Goal: Information Seeking & Learning: Check status

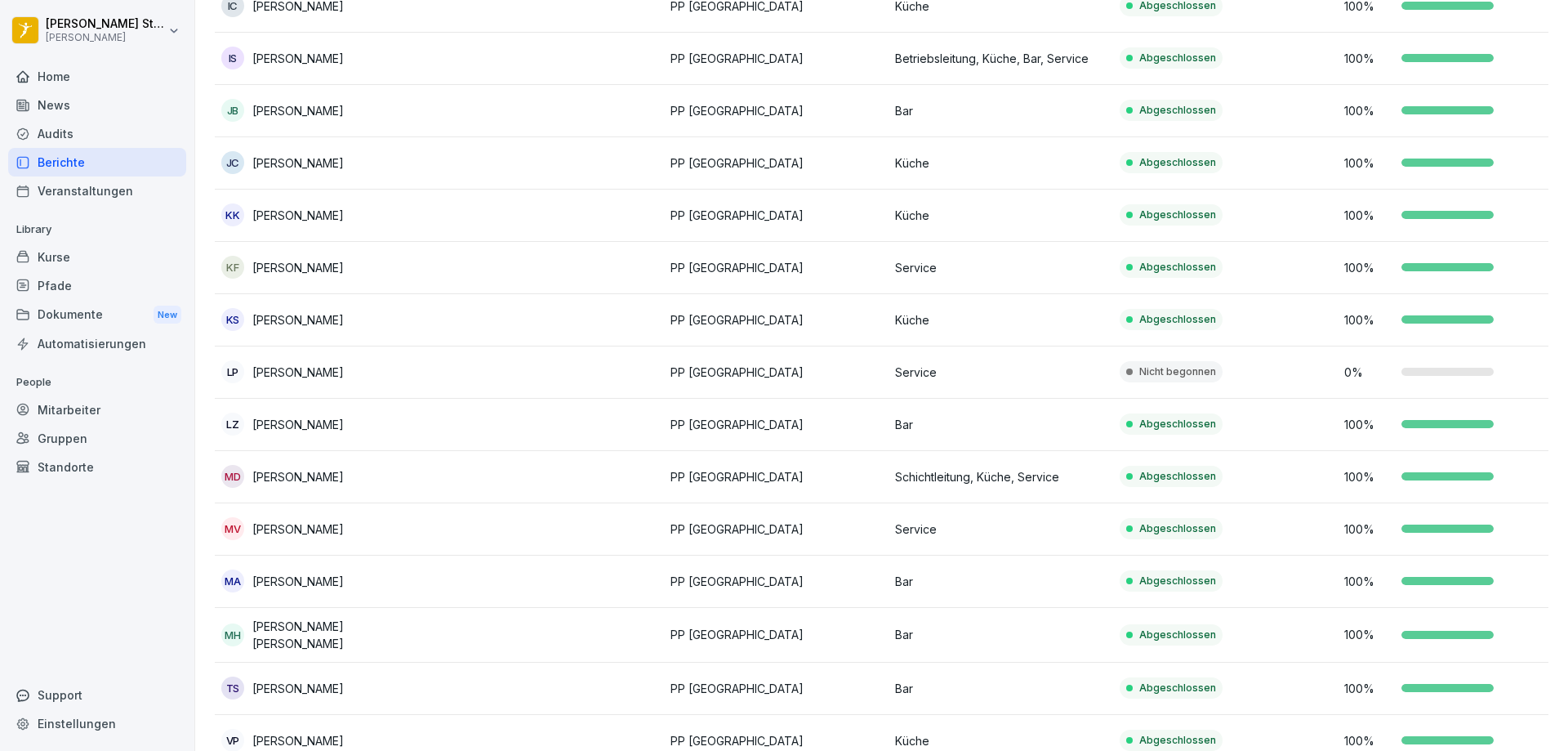
scroll to position [899, 0]
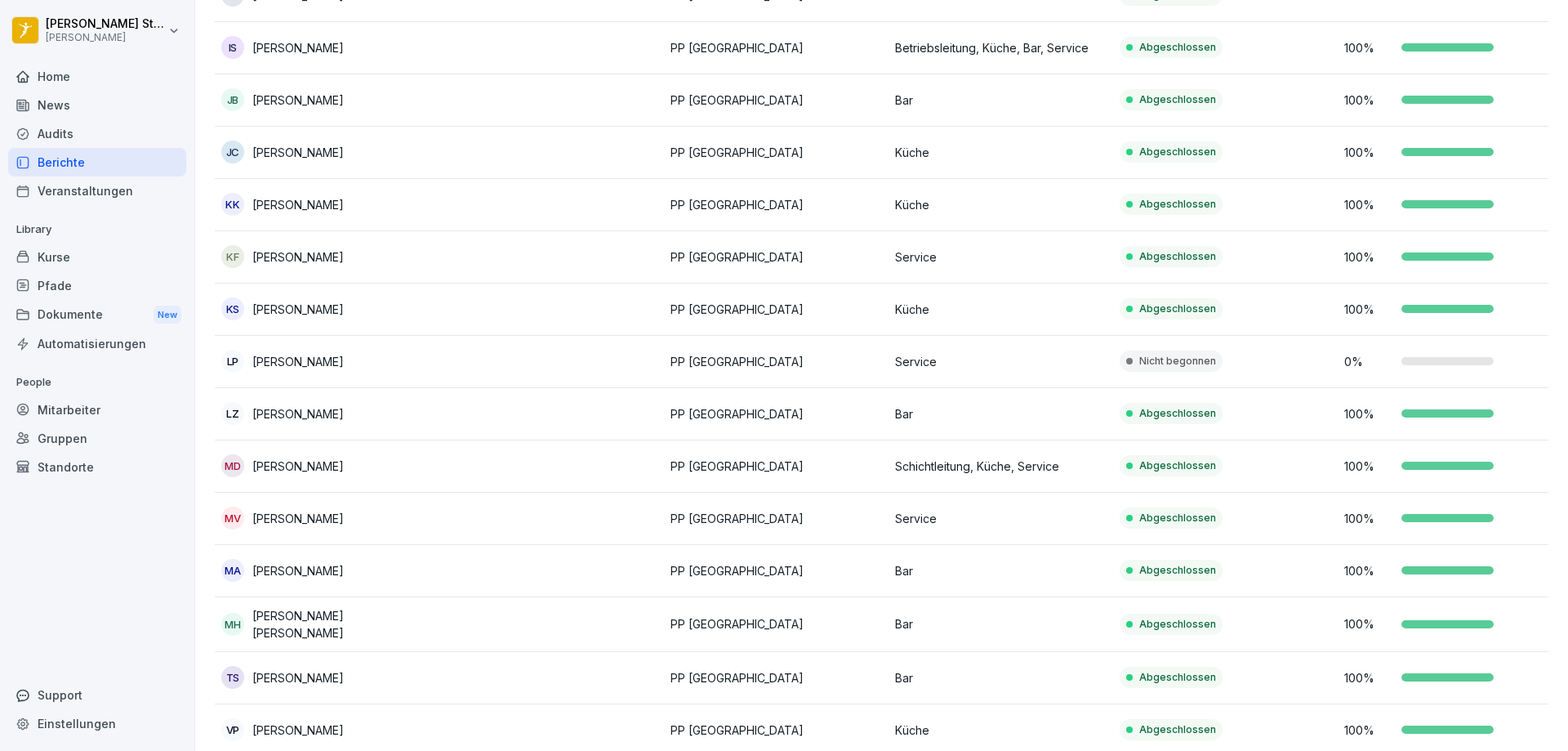
click at [276, 353] on p "[PERSON_NAME]" at bounding box center [297, 361] width 91 height 17
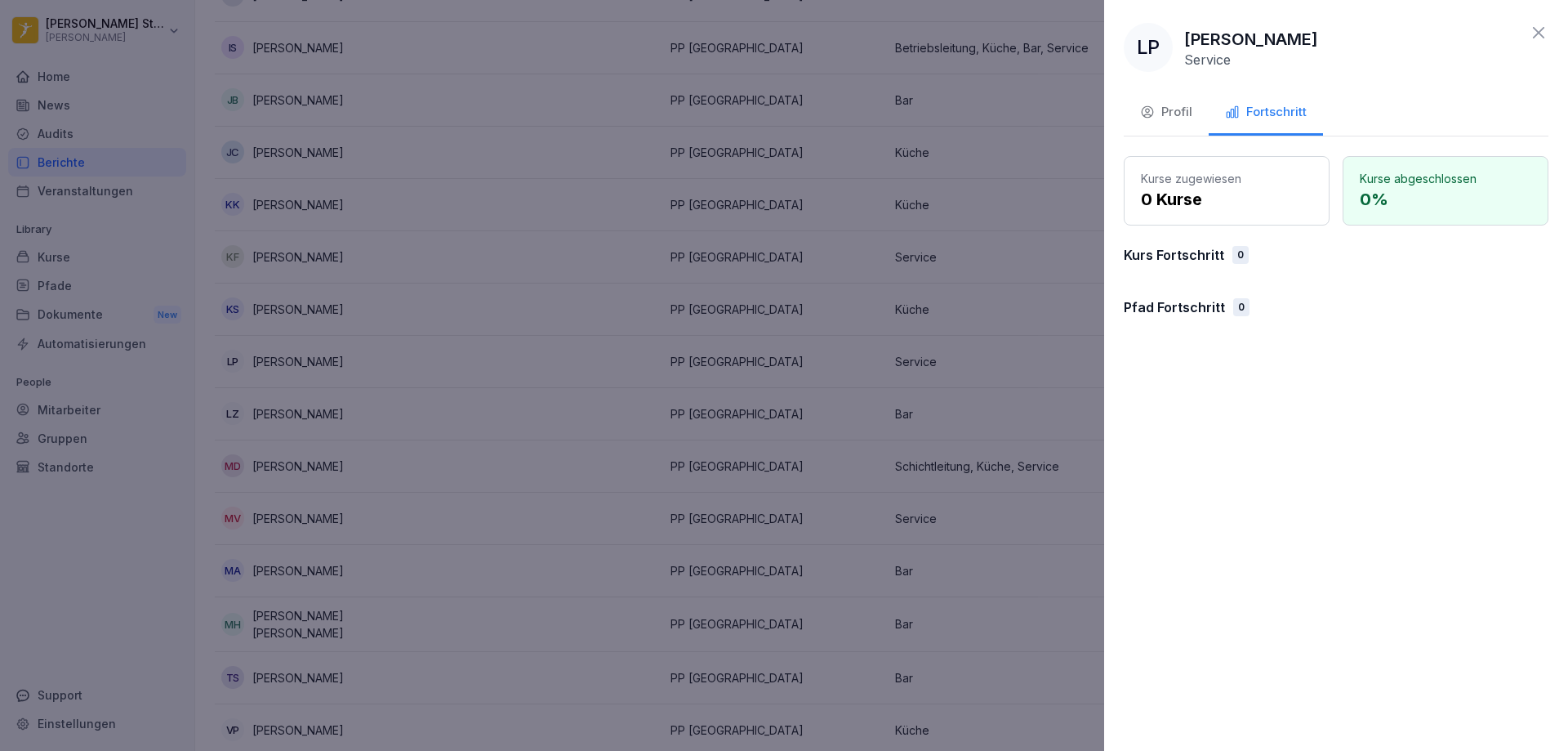
click at [1214, 192] on p "0 Kurse" at bounding box center [1226, 199] width 172 height 25
click at [574, 191] on div at bounding box center [784, 375] width 1568 height 751
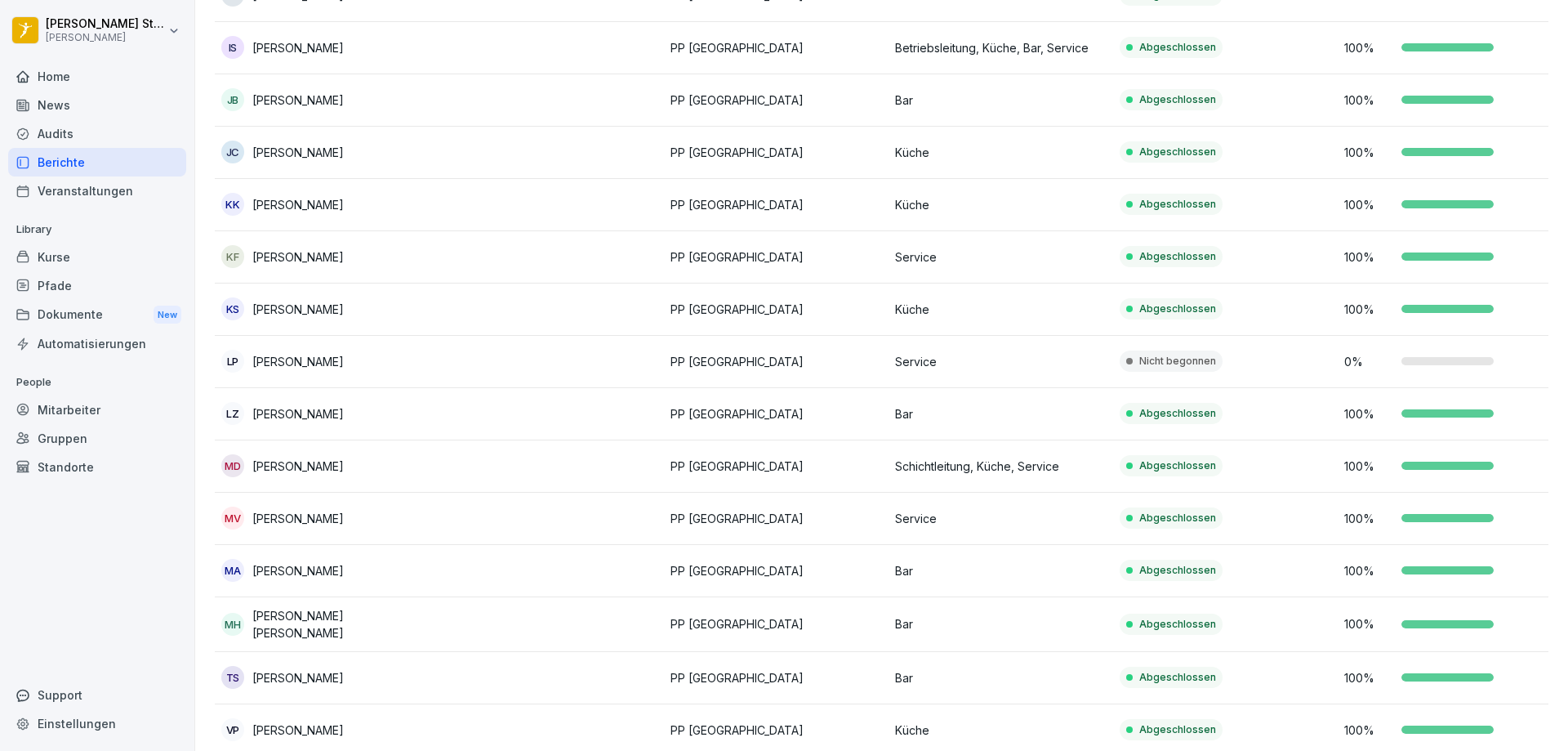
click at [91, 692] on div "Support" at bounding box center [97, 694] width 178 height 28
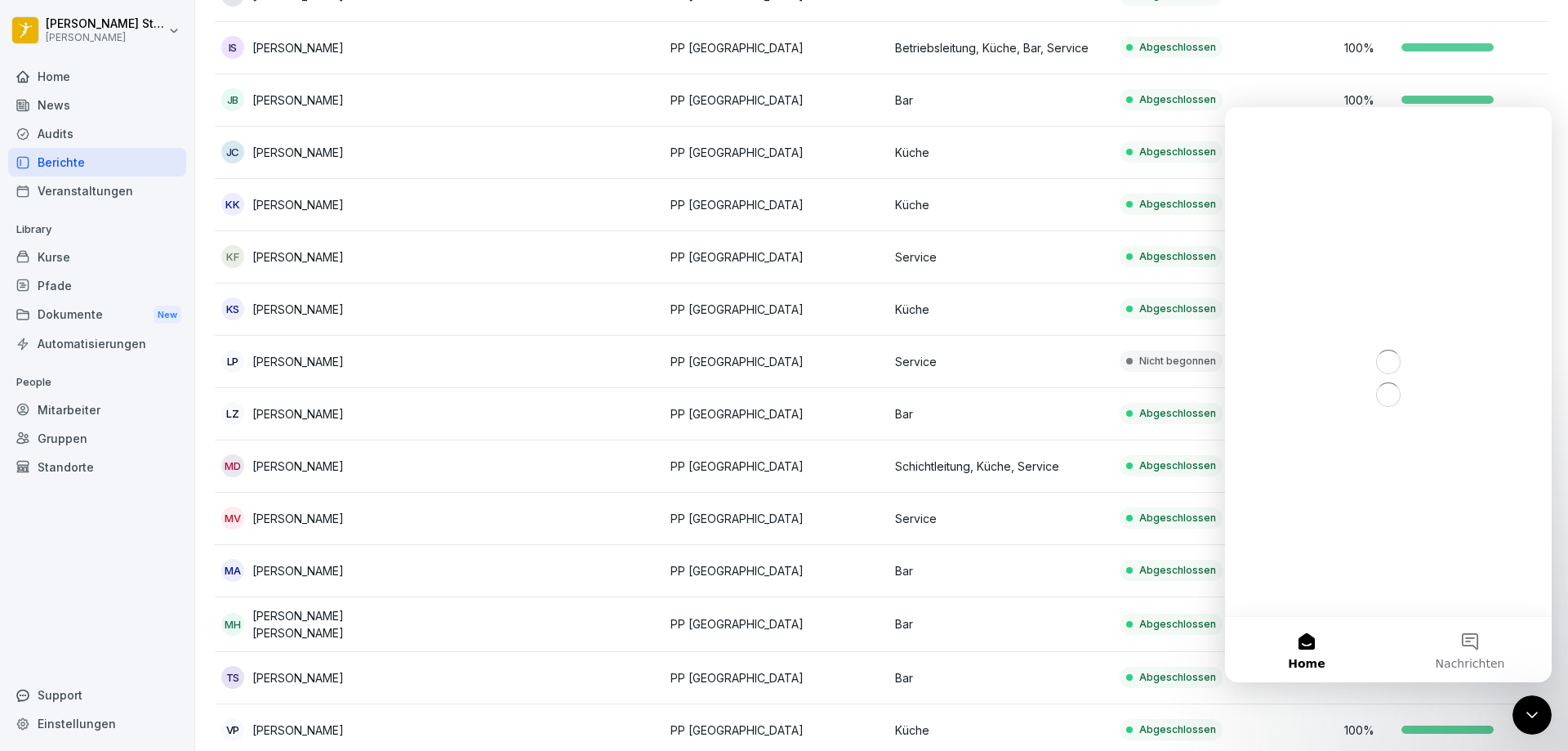
scroll to position [0, 0]
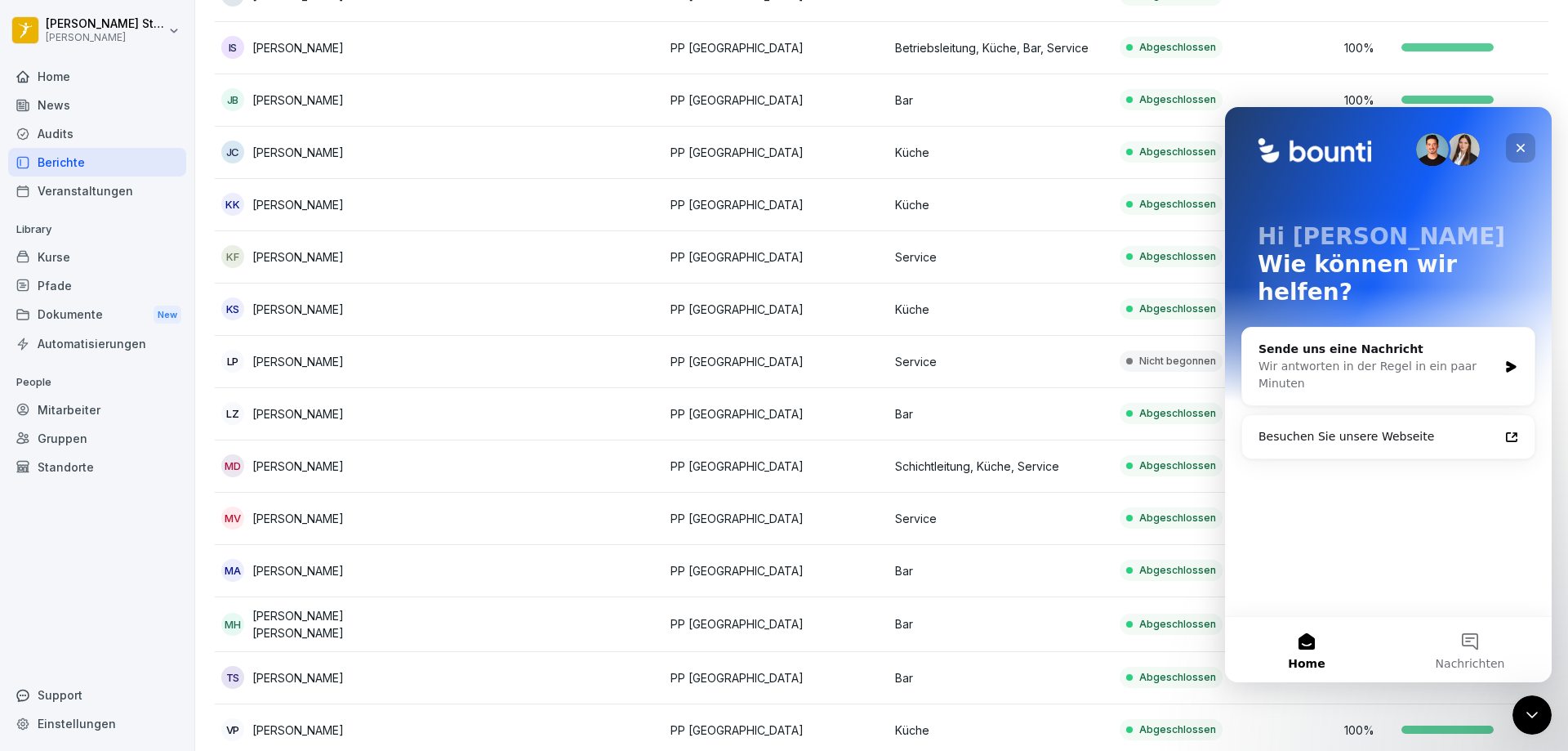
click at [1525, 150] on icon "Schließen" at bounding box center [1520, 147] width 13 height 13
click at [1525, 150] on div "100 %" at bounding box center [1450, 152] width 212 height 17
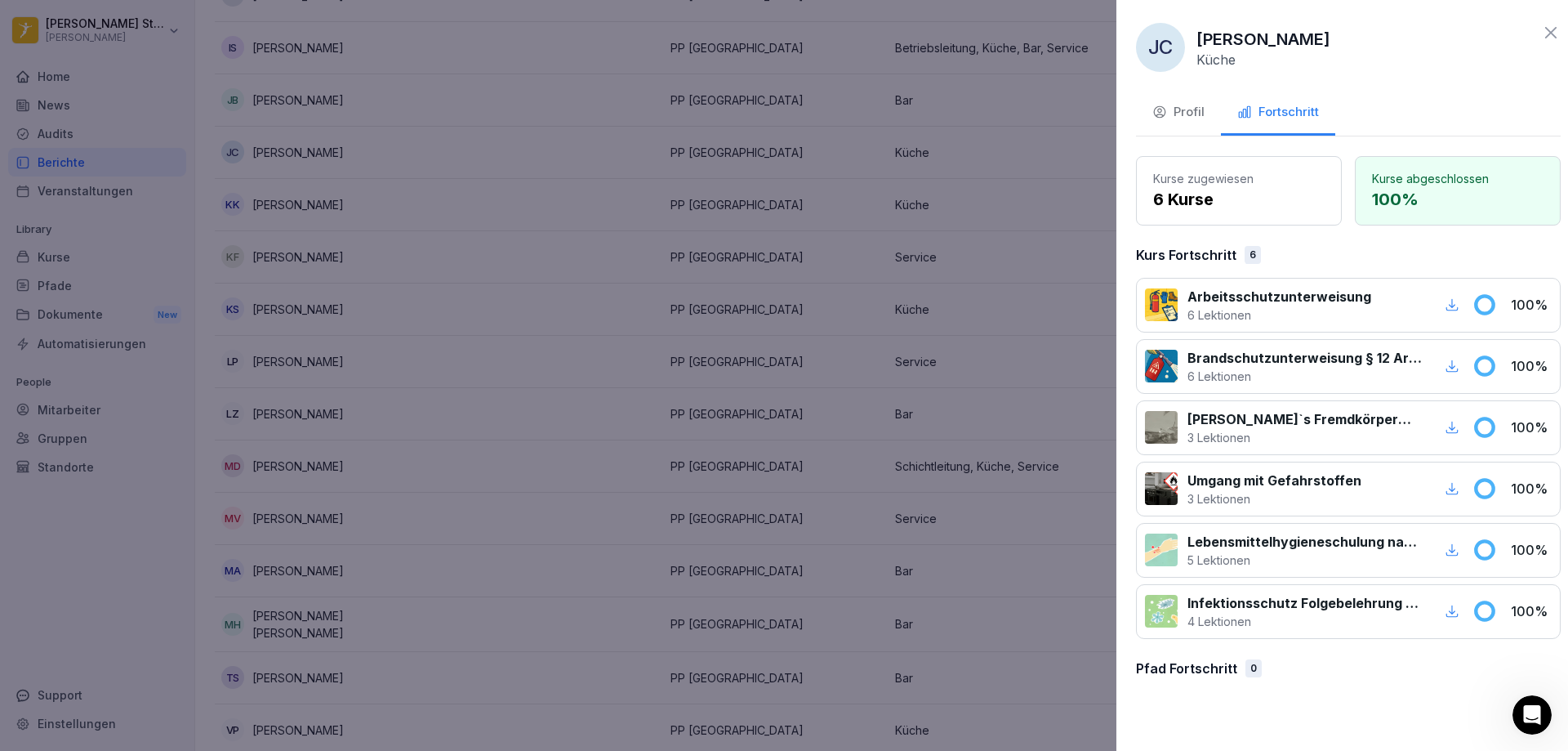
click at [830, 208] on div at bounding box center [784, 375] width 1568 height 751
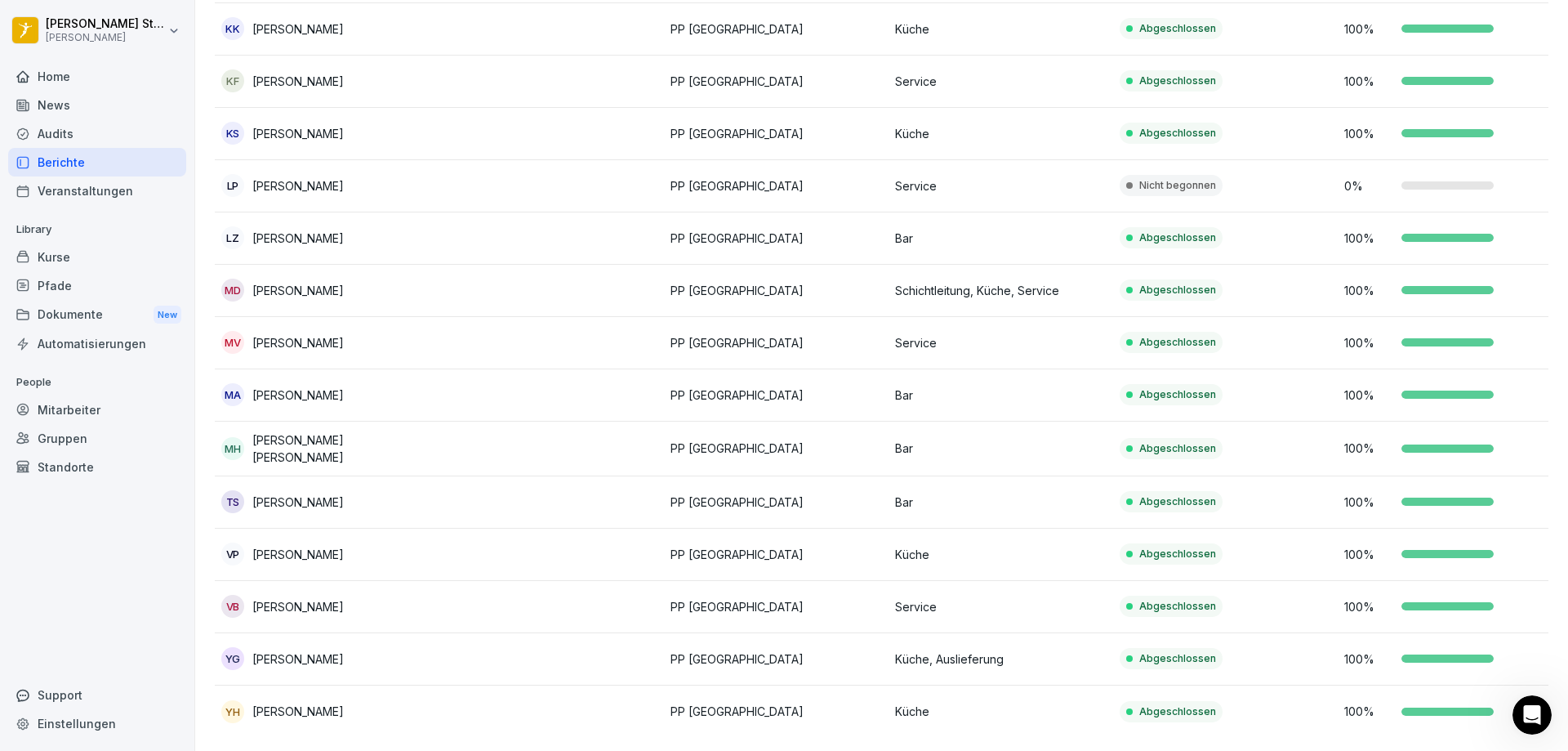
scroll to position [1091, 0]
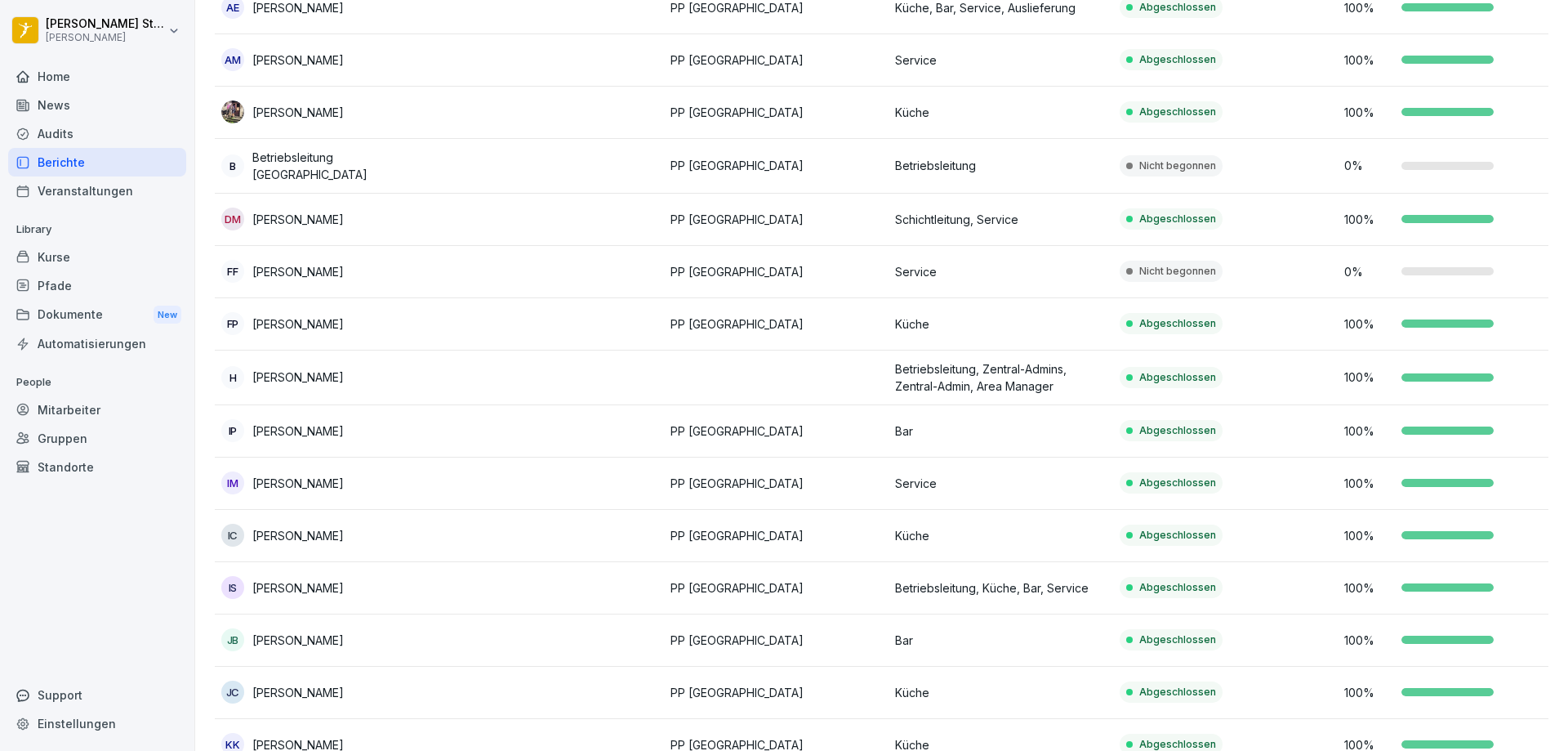
scroll to position [356, 0]
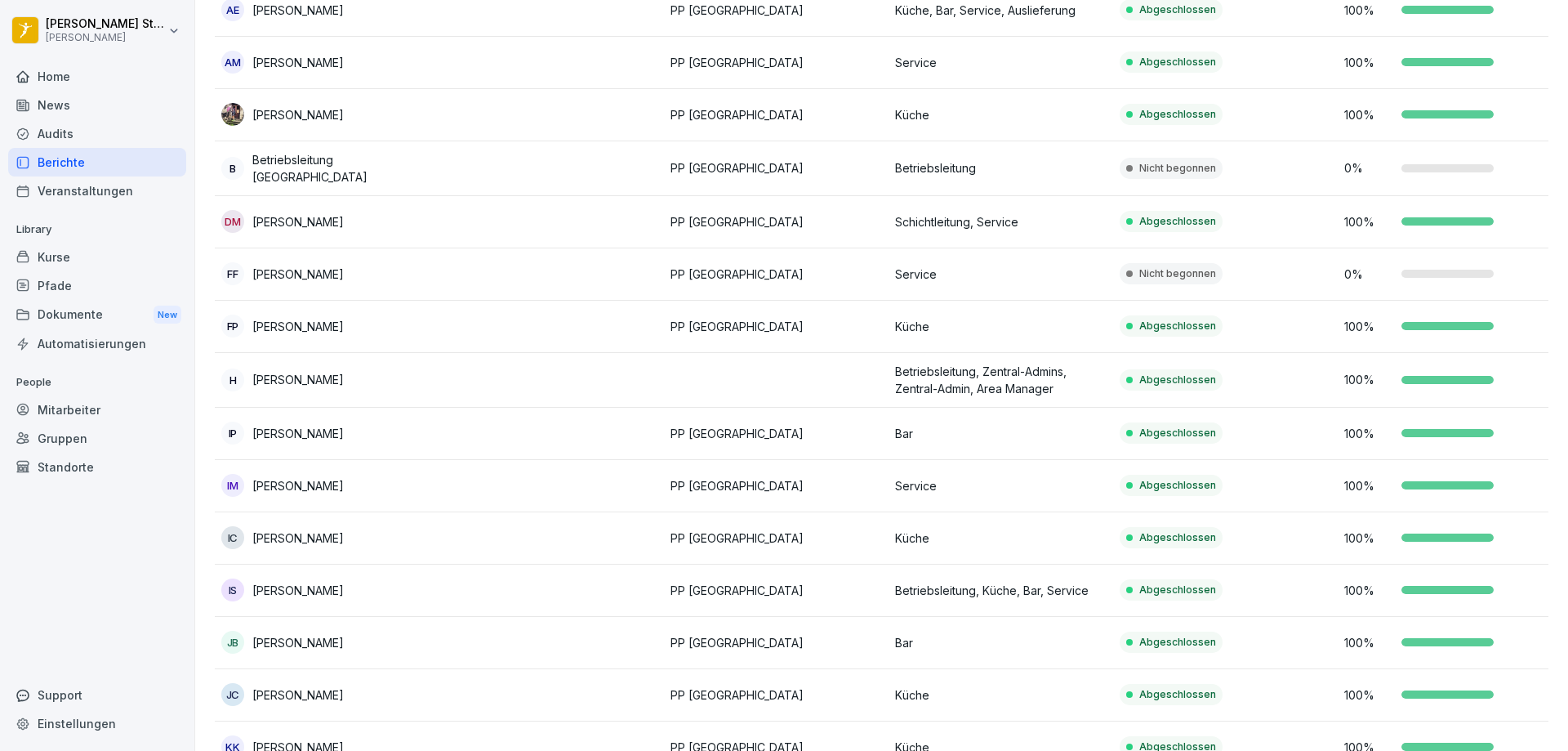
click at [1443, 322] on div at bounding box center [1448, 326] width 92 height 9
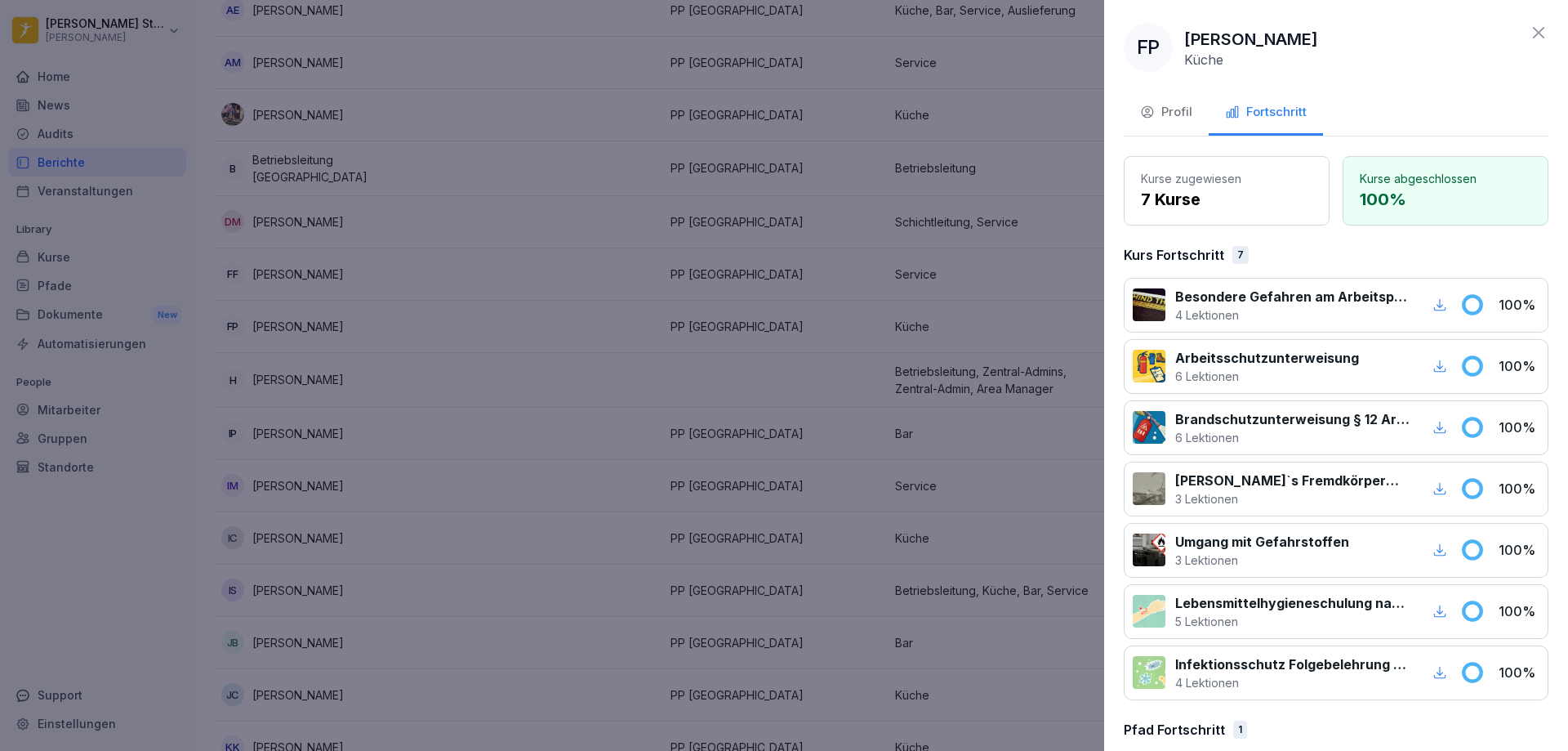
click at [1529, 32] on icon at bounding box center [1538, 32] width 20 height 20
